Goal: Obtain resource: Download file/media

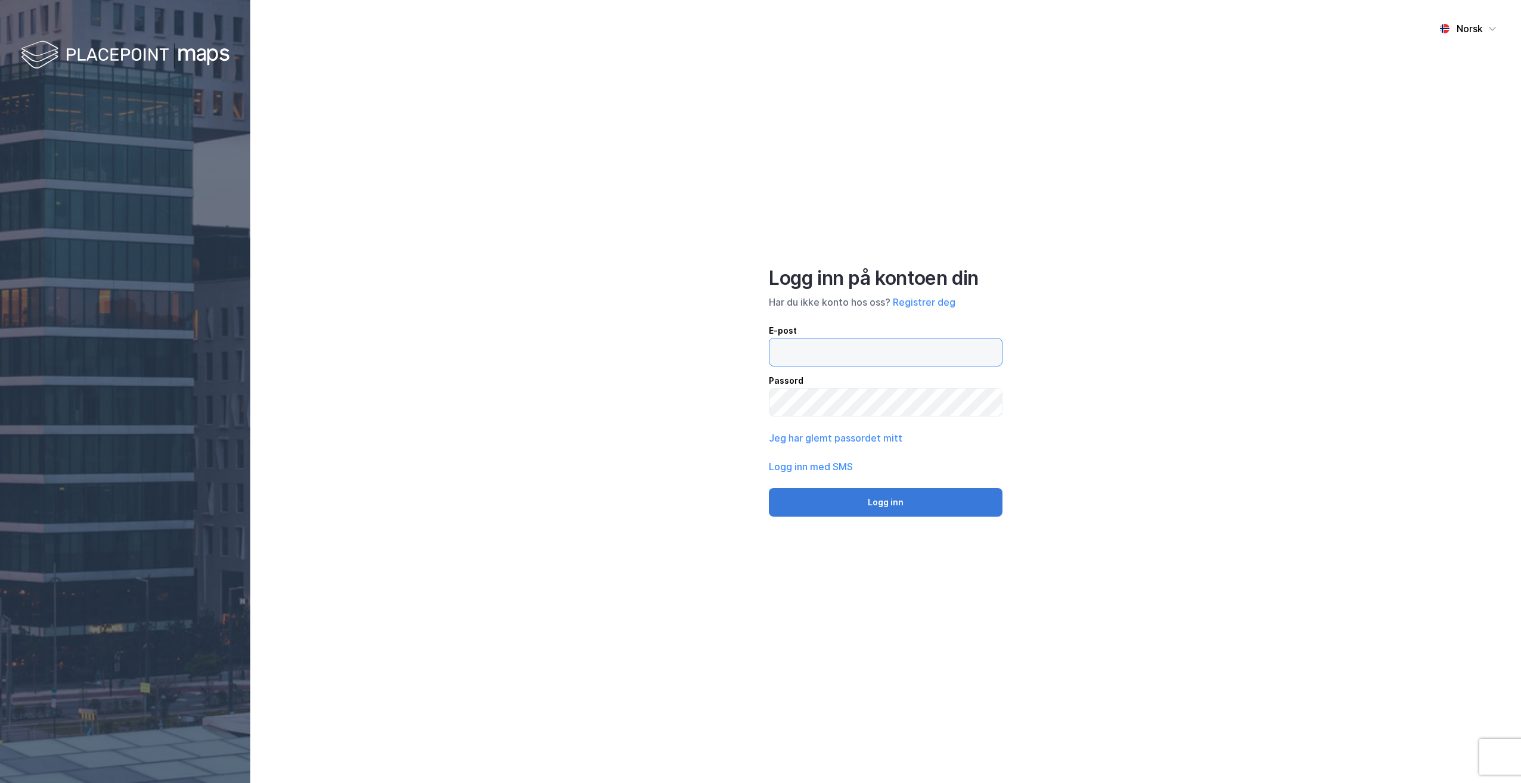
type input "[PERSON_NAME][EMAIL_ADDRESS][DOMAIN_NAME]"
click at [883, 507] on button "Logg inn" at bounding box center [886, 502] width 234 height 29
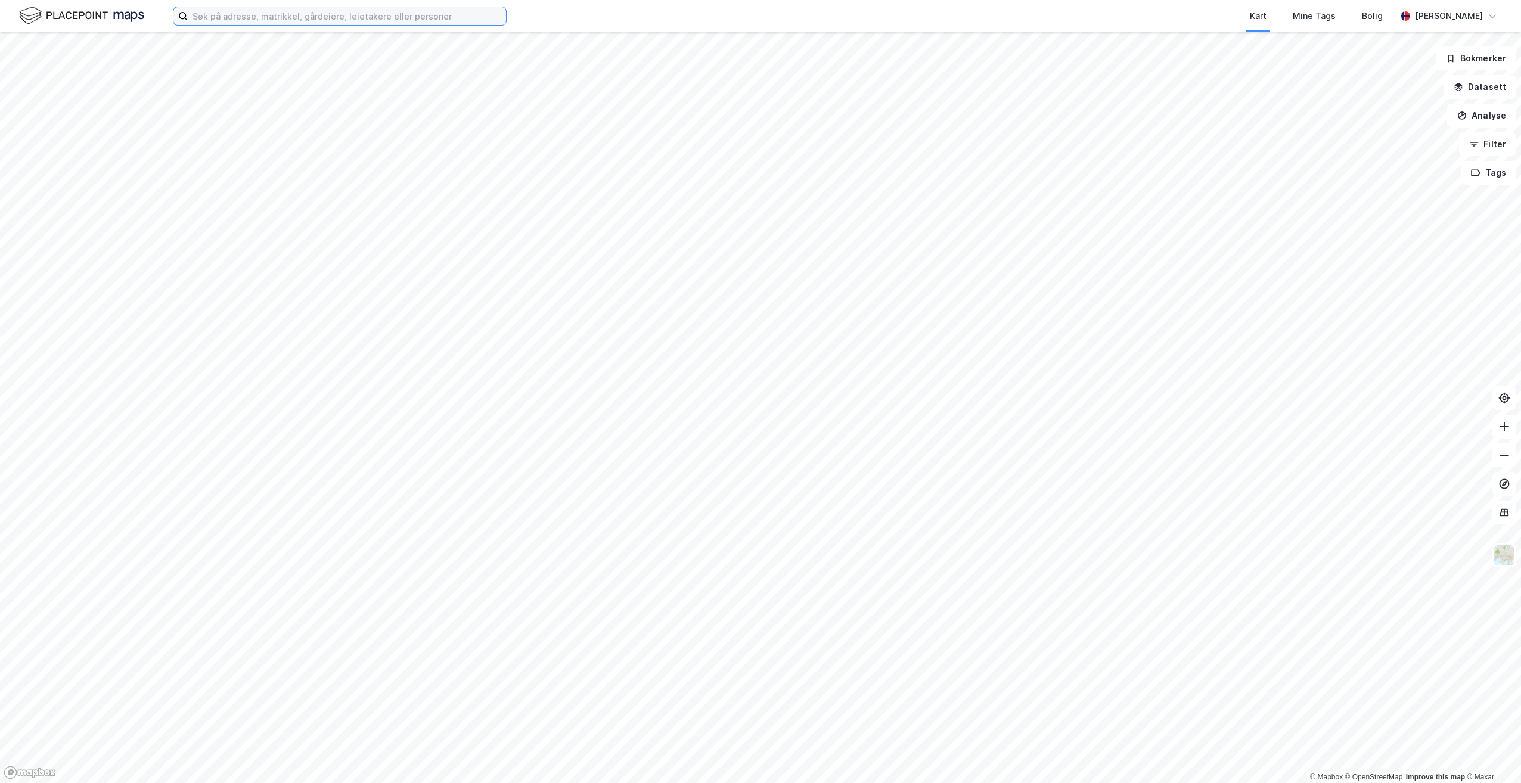
click at [339, 17] on input at bounding box center [347, 16] width 318 height 18
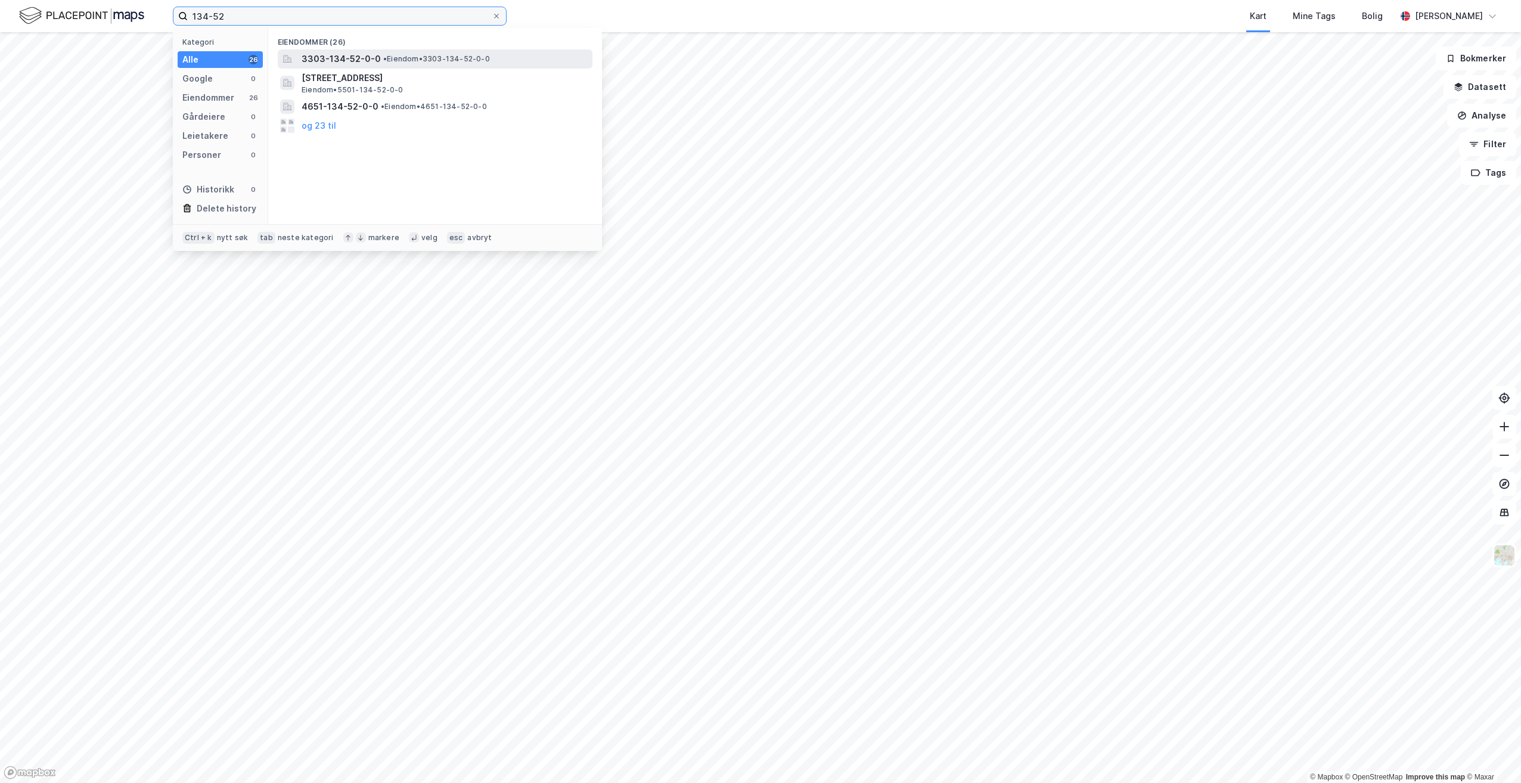
type input "134-52"
click at [343, 55] on span "3303-134-52-0-0" at bounding box center [341, 59] width 79 height 14
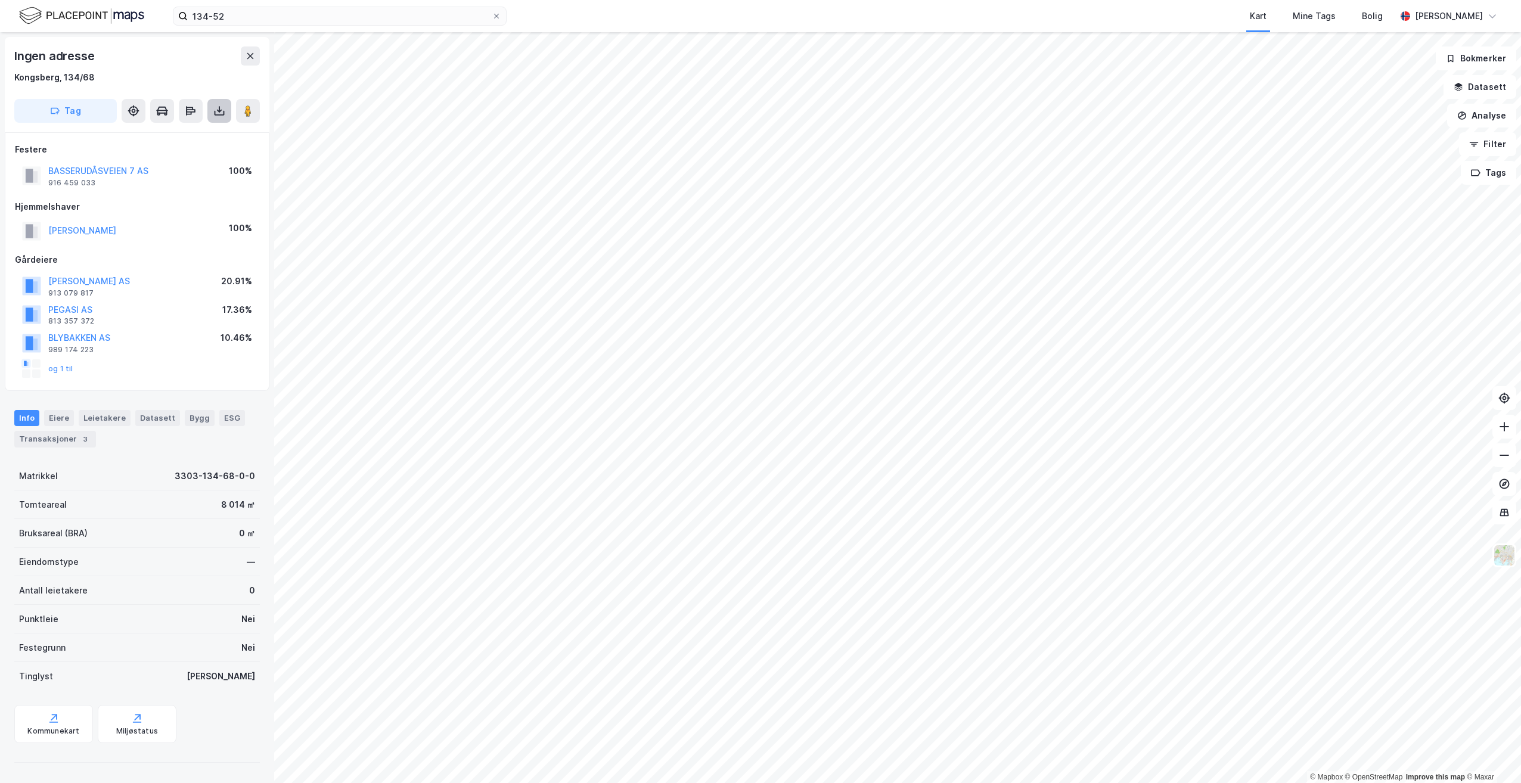
click at [223, 107] on icon at bounding box center [219, 111] width 12 height 12
click at [156, 132] on div "Last ned grunnbok" at bounding box center [160, 135] width 69 height 10
click at [170, 132] on div "Last ned grunnbok" at bounding box center [160, 135] width 69 height 10
click at [1147, 9] on div "Kart Mine Tags Bolig" at bounding box center [980, 16] width 832 height 32
